Goal: Task Accomplishment & Management: Complete application form

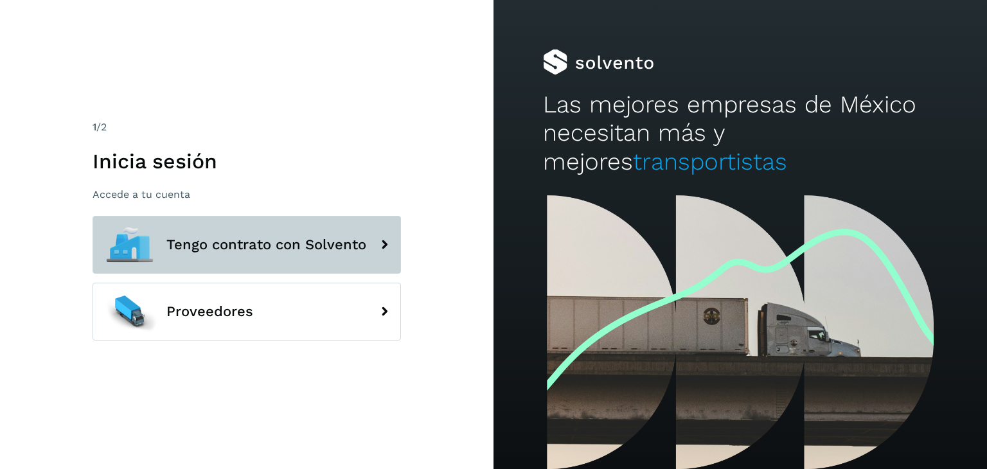
click at [322, 237] on span "Tengo contrato con Solvento" at bounding box center [266, 244] width 200 height 15
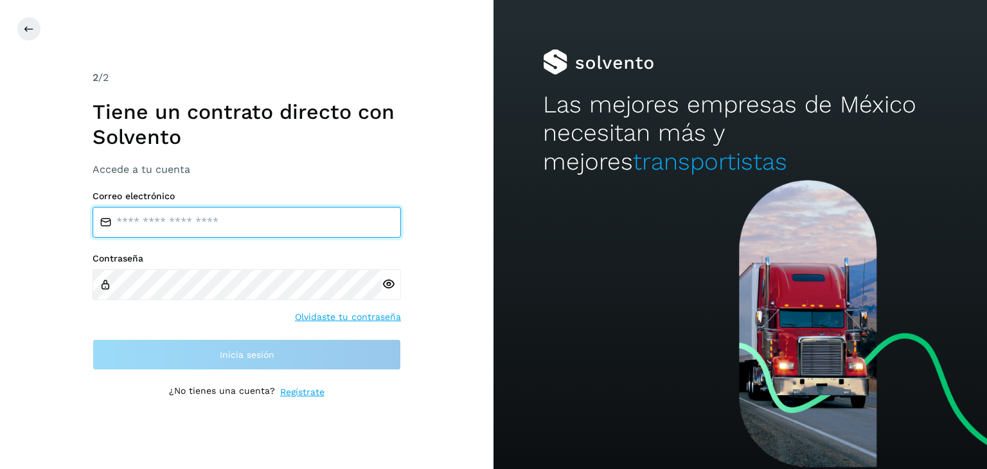
click at [265, 217] on input "email" at bounding box center [247, 222] width 308 height 31
type input "**********"
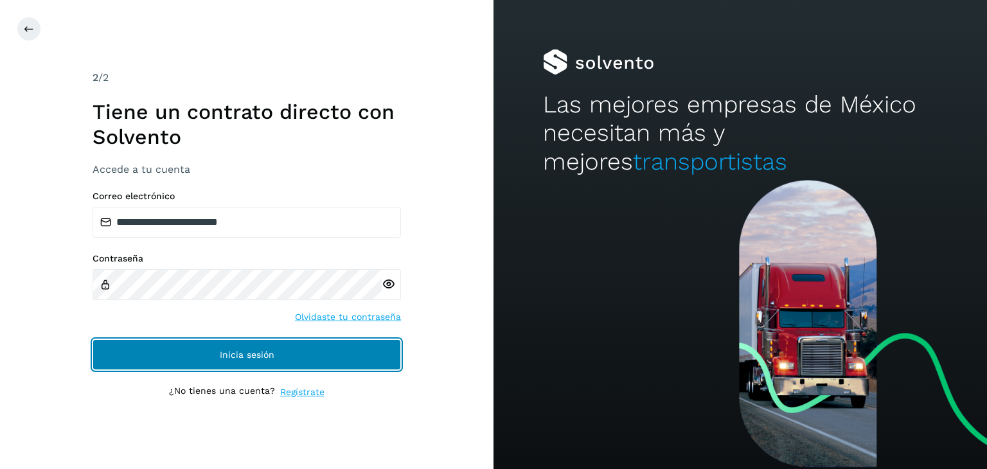
click at [213, 351] on button "Inicia sesión" at bounding box center [247, 354] width 308 height 31
